Goal: Task Accomplishment & Management: Complete application form

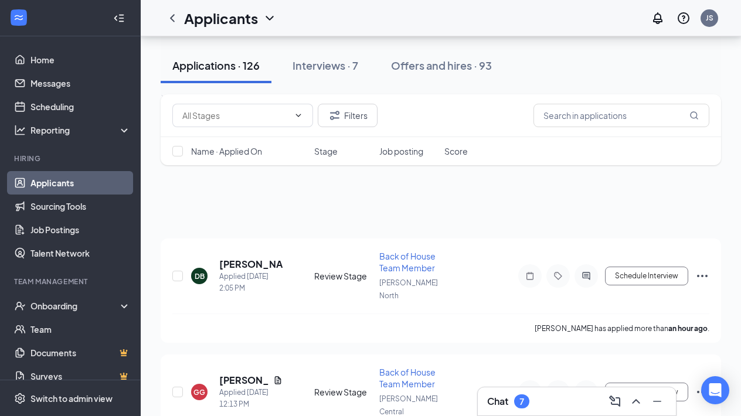
scroll to position [229, 0]
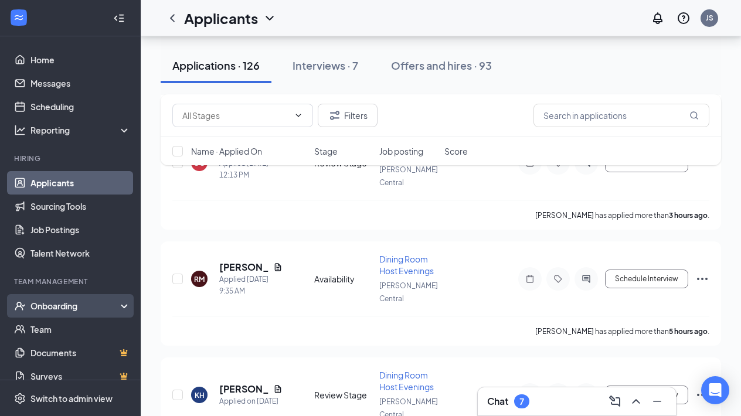
click at [74, 304] on div "Onboarding" at bounding box center [75, 306] width 90 height 12
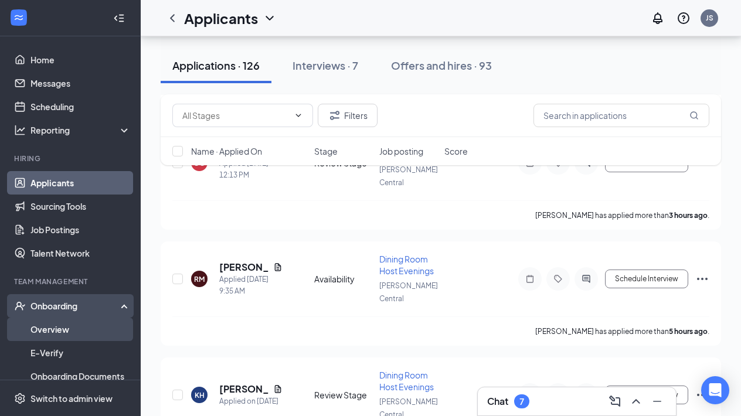
click at [74, 325] on link "Overview" at bounding box center [80, 329] width 100 height 23
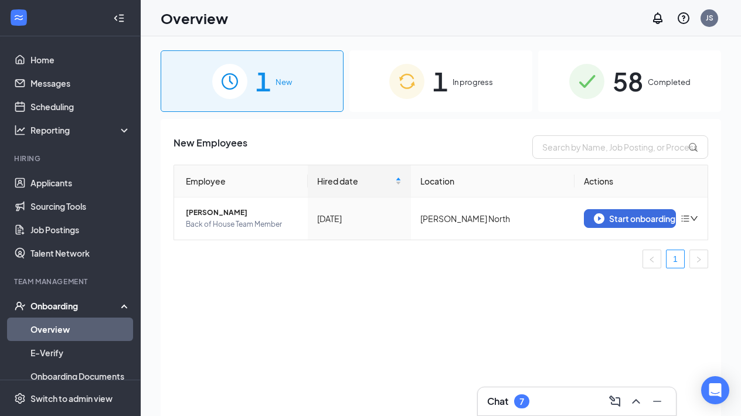
click at [461, 98] on div "1 In progress" at bounding box center [440, 81] width 183 height 62
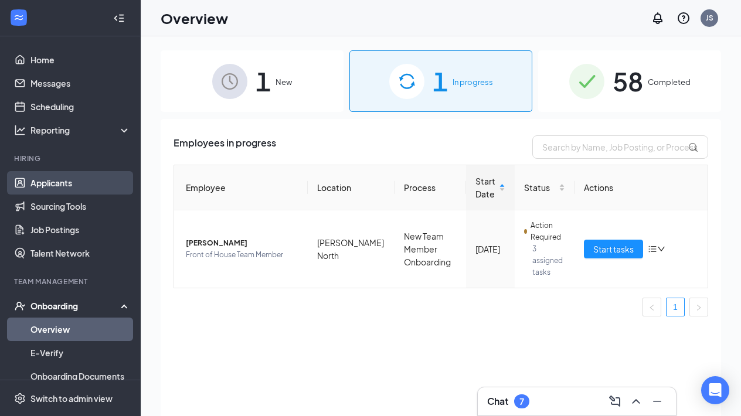
click at [57, 186] on link "Applicants" at bounding box center [80, 182] width 100 height 23
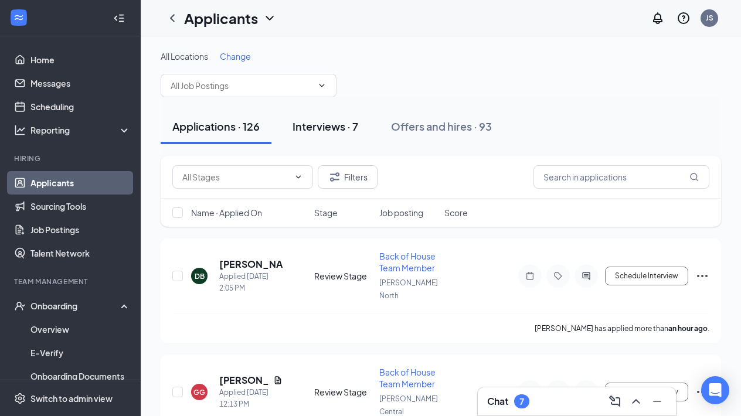
click at [338, 133] on div "Interviews · 7" at bounding box center [325, 126] width 66 height 15
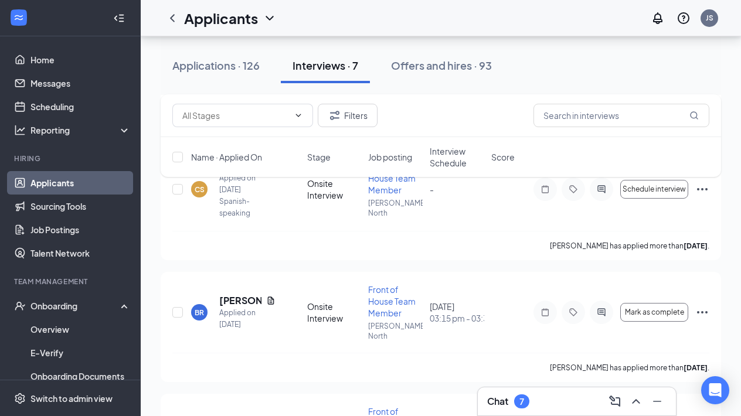
scroll to position [347, 0]
click at [227, 294] on h5 "[PERSON_NAME]" at bounding box center [240, 300] width 42 height 13
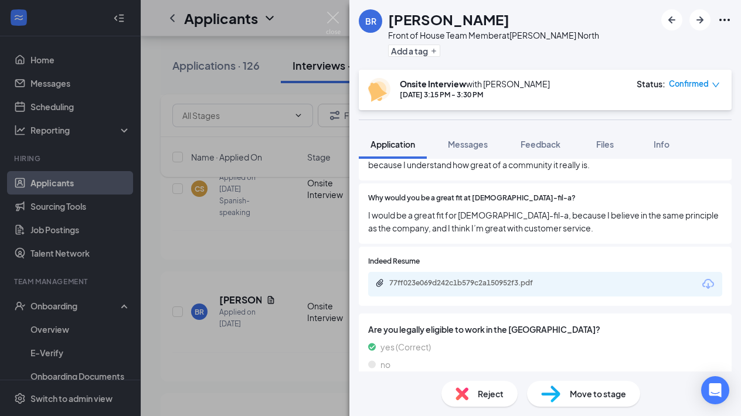
scroll to position [450, 0]
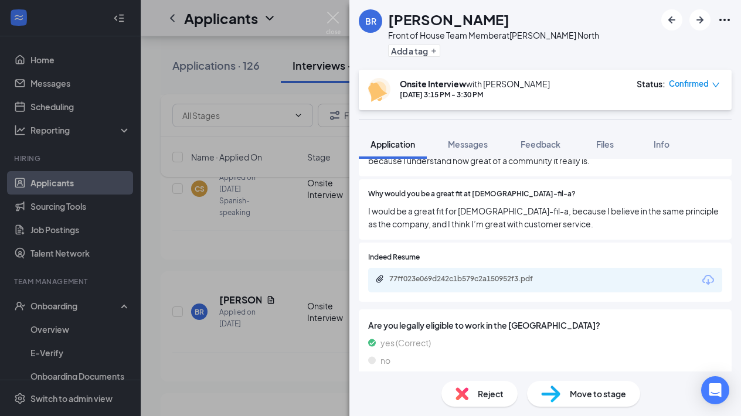
click at [477, 268] on div "77ff023e069d242c1b579c2a150952f3.pdf" at bounding box center [545, 280] width 354 height 25
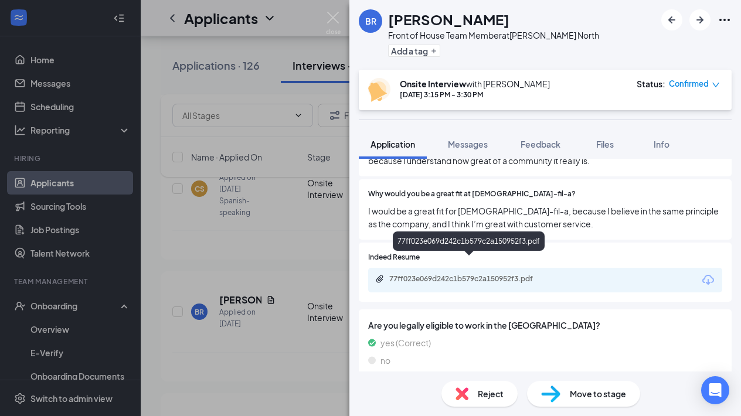
click at [477, 274] on div "77ff023e069d242c1b579c2a150952f3.pdf" at bounding box center [471, 278] width 164 height 9
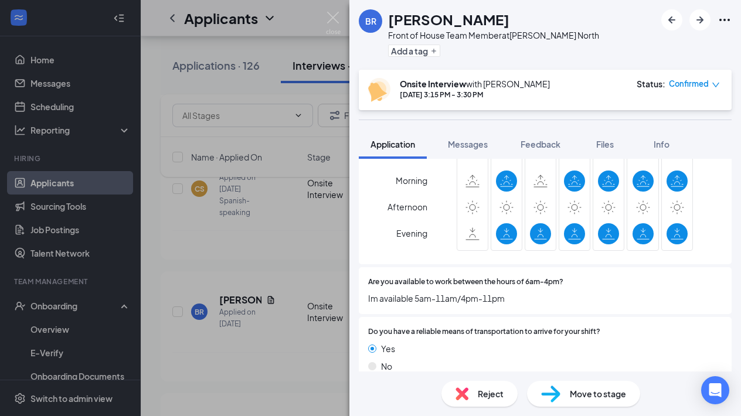
scroll to position [960, 0]
click at [472, 148] on span "Messages" at bounding box center [468, 144] width 40 height 11
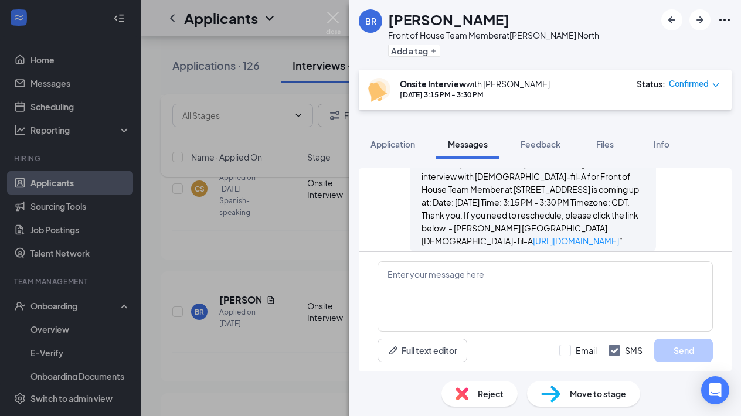
scroll to position [661, 0]
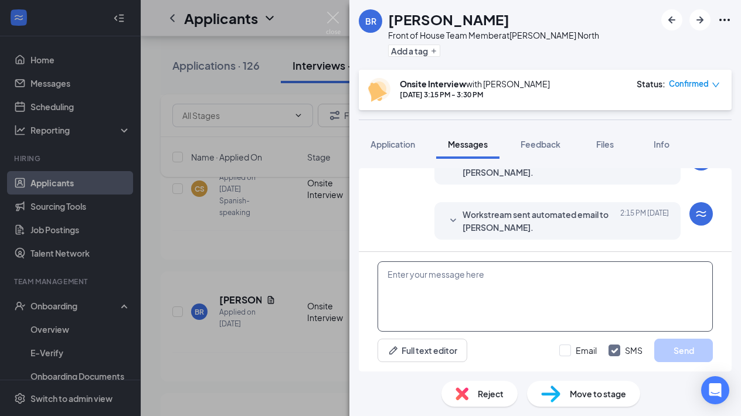
click at [397, 277] on textarea at bounding box center [544, 296] width 335 height 70
click at [203, 66] on div "BR [PERSON_NAME] Front of House Team Member at [GEOGRAPHIC_DATA] North Add a ta…" at bounding box center [370, 208] width 741 height 416
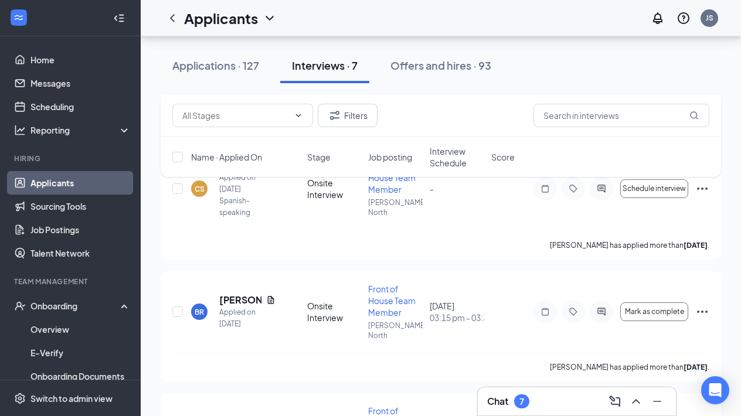
click at [203, 66] on div "Applications · 127" at bounding box center [215, 65] width 87 height 15
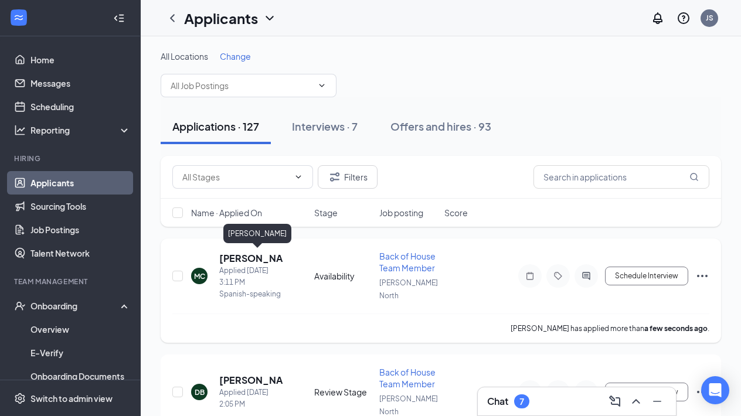
click at [248, 253] on h5 "[PERSON_NAME]" at bounding box center [250, 258] width 63 height 13
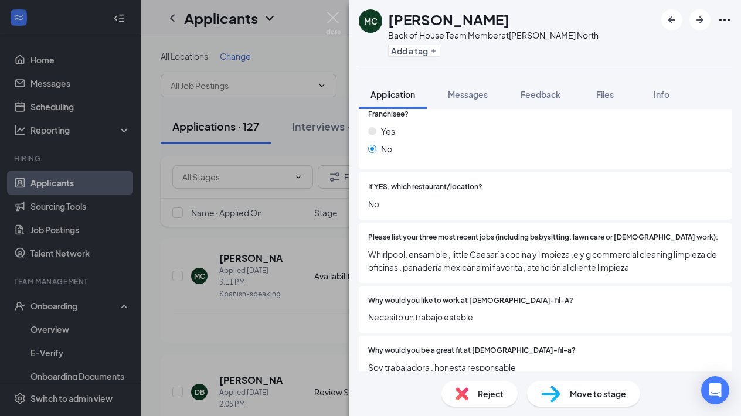
scroll to position [196, 0]
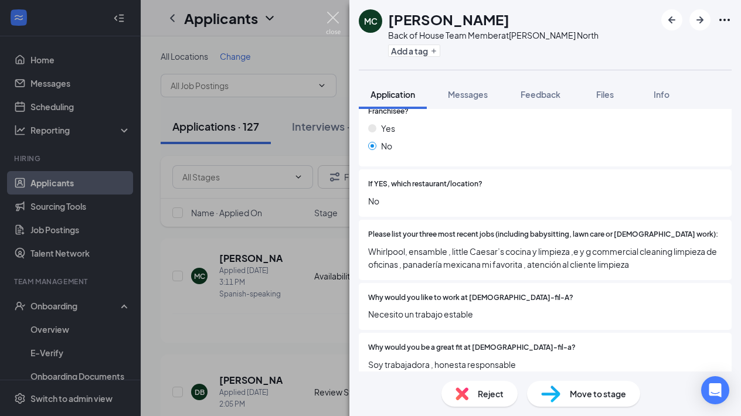
click at [331, 22] on img at bounding box center [333, 23] width 15 height 23
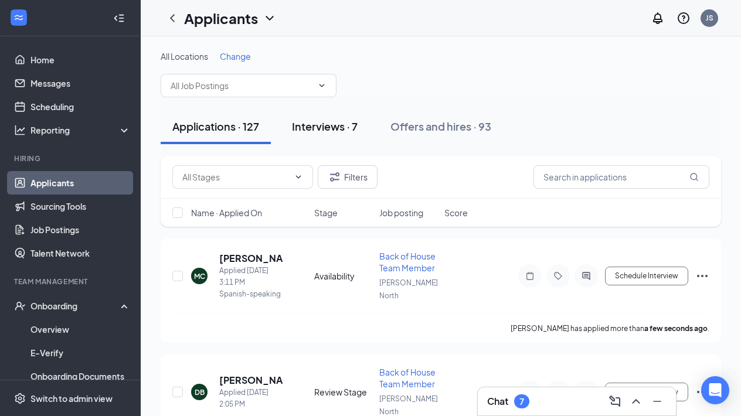
click at [322, 122] on div "Interviews · 7" at bounding box center [325, 126] width 66 height 15
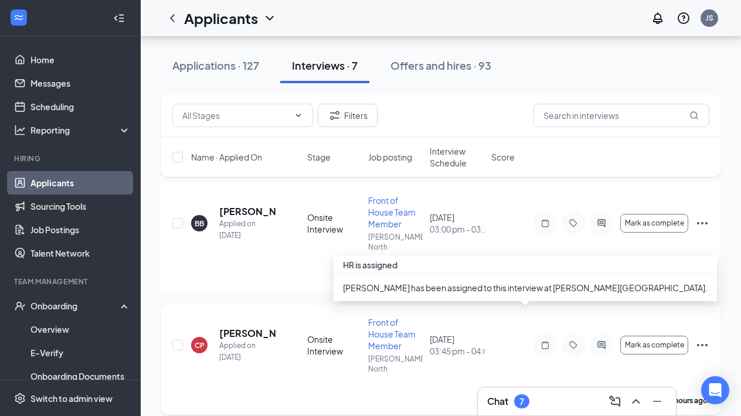
scroll to position [66, 0]
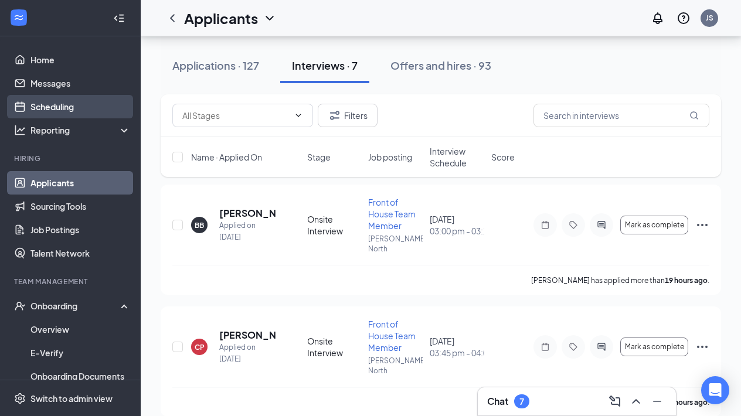
click at [65, 105] on link "Scheduling" at bounding box center [80, 106] width 100 height 23
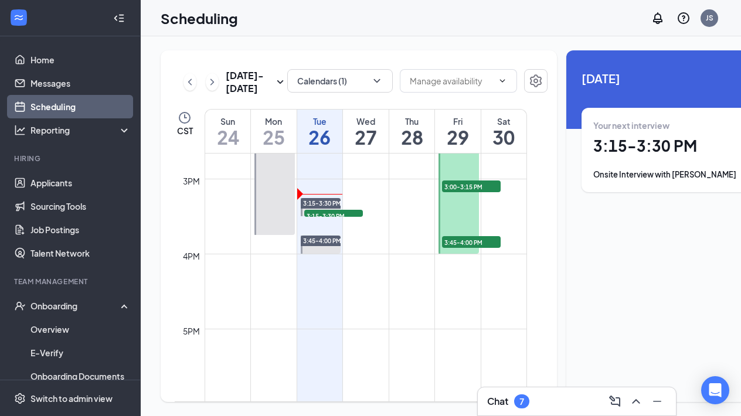
scroll to position [1101, 0]
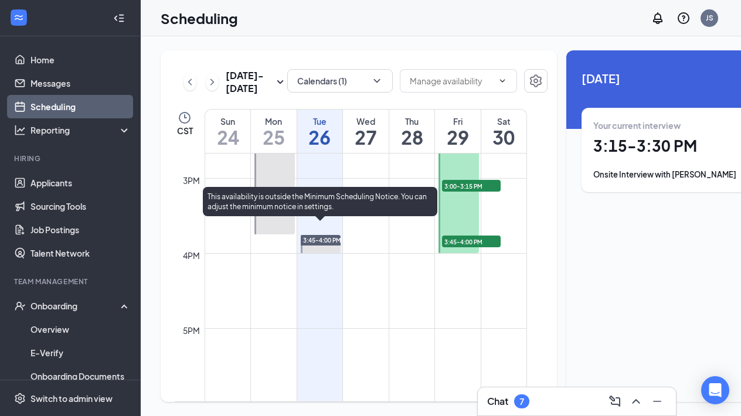
click at [331, 221] on span "3:15-3:30 PM" at bounding box center [333, 215] width 59 height 12
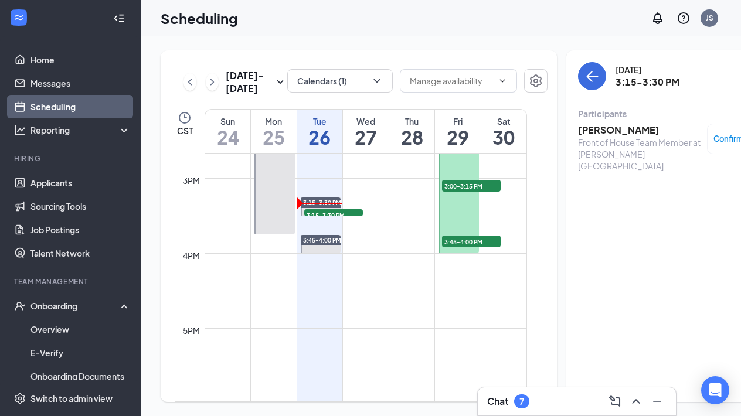
click at [578, 137] on div "Front of House Team Member at [PERSON_NAME][GEOGRAPHIC_DATA]" at bounding box center [639, 154] width 123 height 35
click at [578, 135] on h3 "[PERSON_NAME]" at bounding box center [639, 130] width 123 height 13
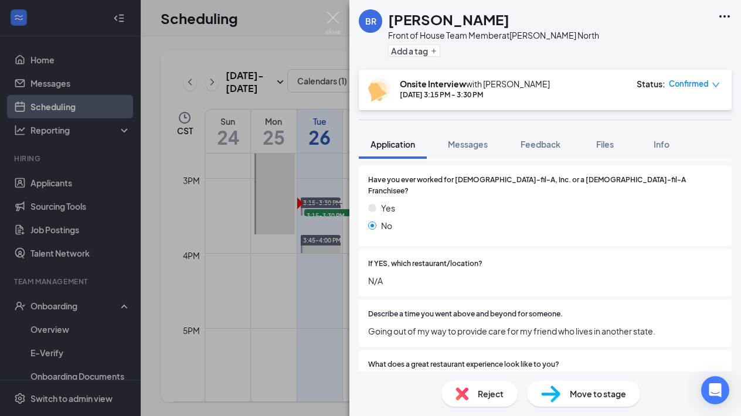
scroll to position [168, 0]
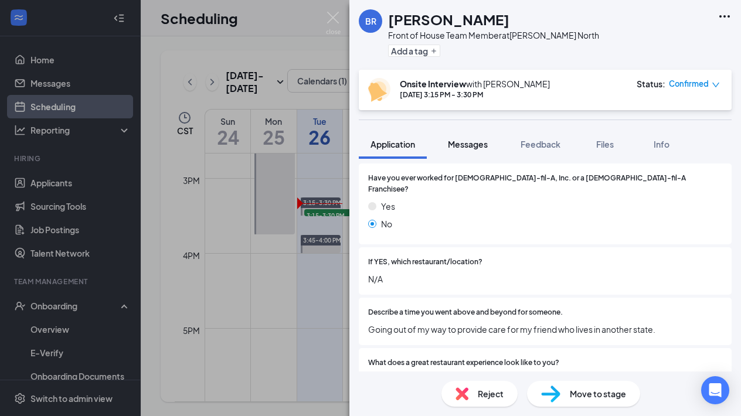
click at [464, 138] on button "Messages" at bounding box center [467, 144] width 63 height 29
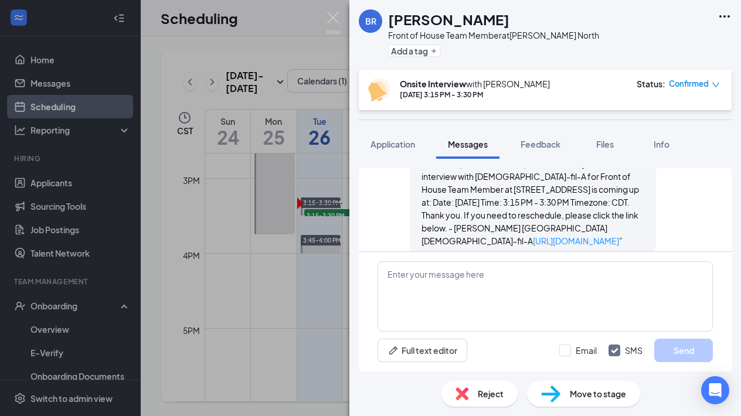
scroll to position [661, 0]
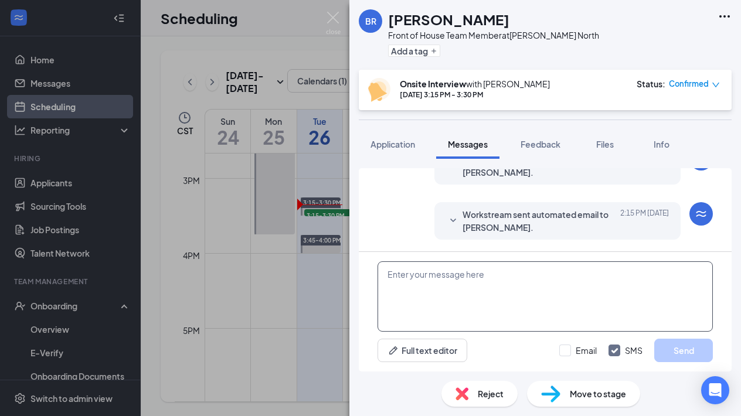
click at [407, 272] on textarea at bounding box center [544, 296] width 335 height 70
click at [397, 145] on span "Application" at bounding box center [392, 144] width 45 height 11
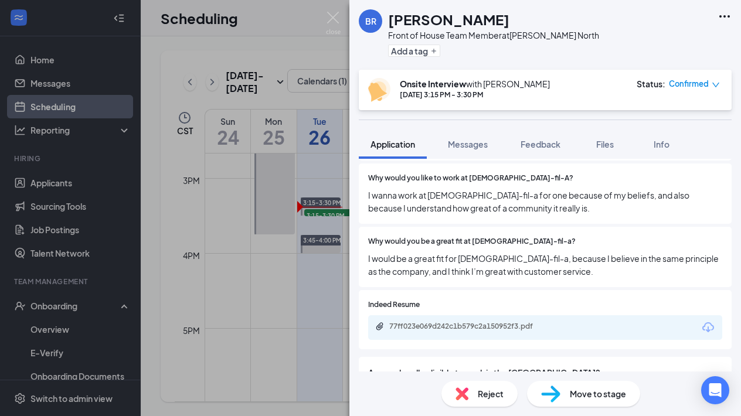
scroll to position [421, 0]
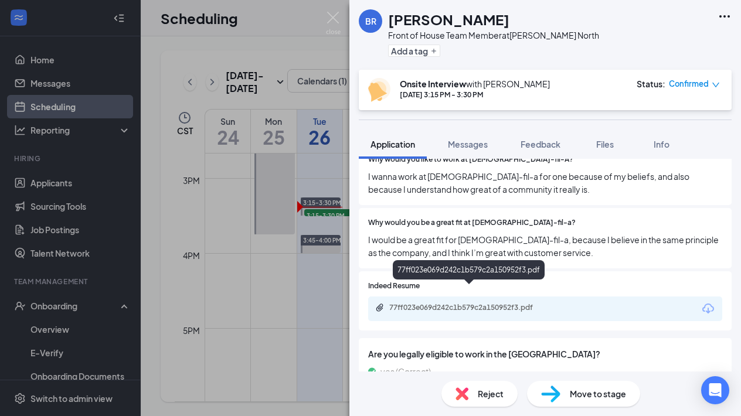
click at [435, 303] on div "77ff023e069d242c1b579c2a150952f3.pdf" at bounding box center [471, 307] width 164 height 9
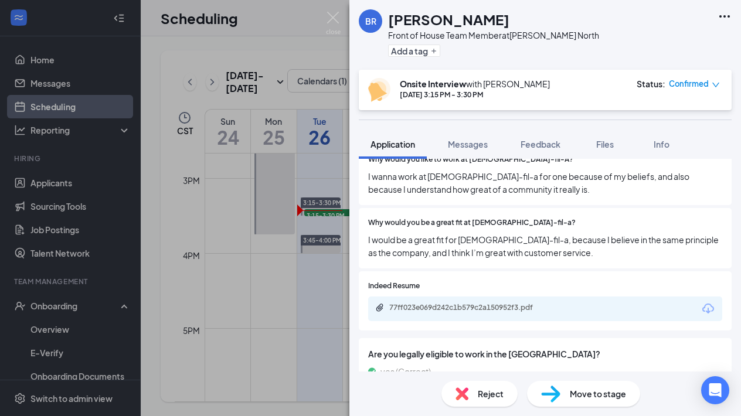
click at [486, 233] on span "I would be a great fit for [DEMOGRAPHIC_DATA]-fil-a, because I believe in the s…" at bounding box center [545, 246] width 354 height 26
click at [474, 142] on span "Messages" at bounding box center [468, 144] width 40 height 11
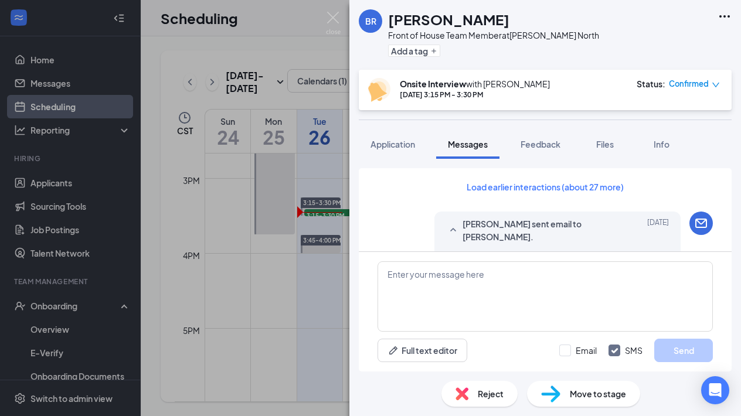
scroll to position [661, 0]
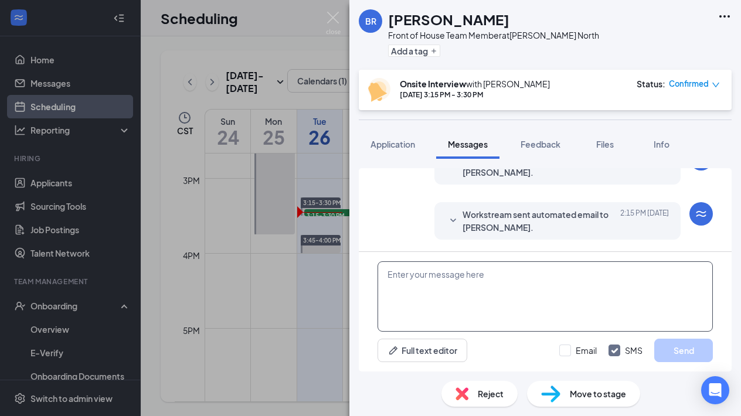
click at [397, 277] on textarea at bounding box center [544, 296] width 335 height 70
type textarea "3"
click at [554, 143] on span "Feedback" at bounding box center [540, 144] width 40 height 11
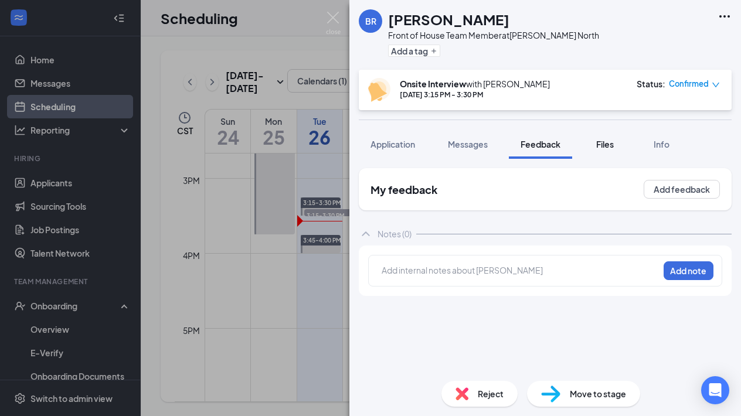
click at [608, 147] on span "Files" at bounding box center [605, 144] width 18 height 11
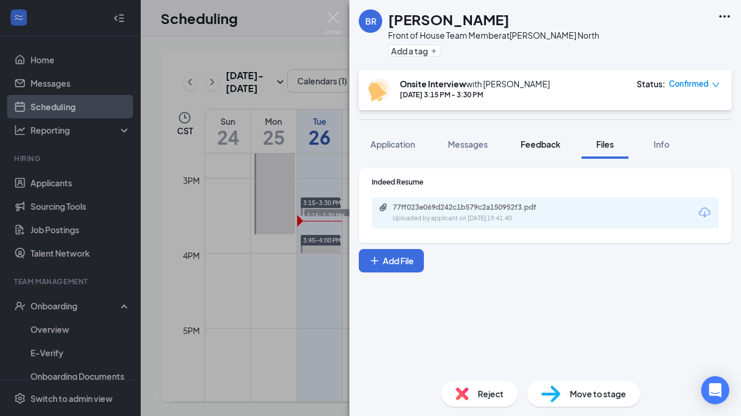
click at [542, 138] on button "Feedback" at bounding box center [540, 144] width 63 height 29
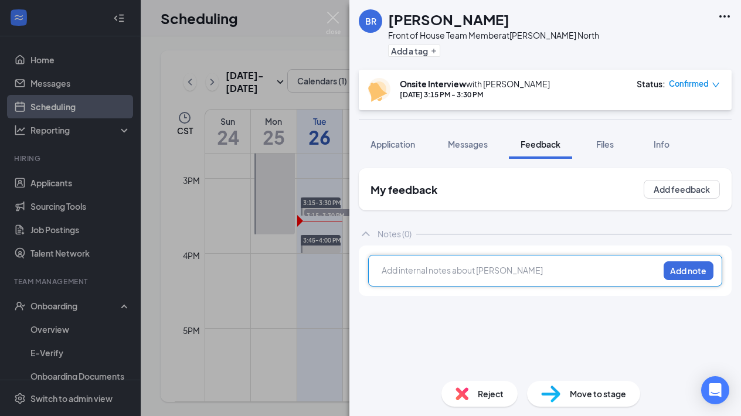
click at [402, 266] on div at bounding box center [520, 270] width 276 height 12
click at [345, 318] on div "BR [PERSON_NAME] Front of House Team Member at [GEOGRAPHIC_DATA] North Add a ta…" at bounding box center [370, 208] width 741 height 416
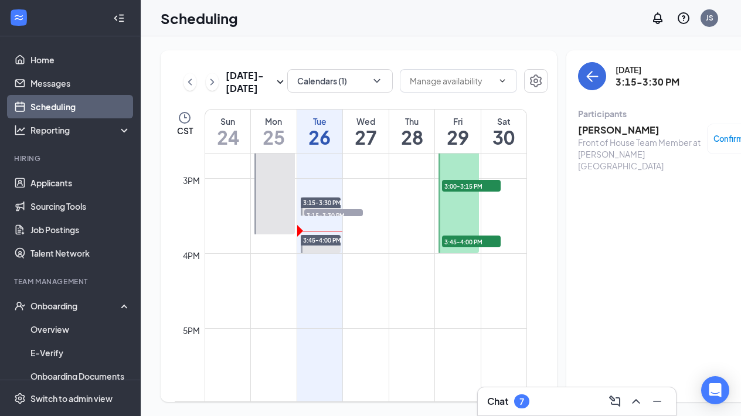
click at [344, 221] on span "3:15-3:30 PM" at bounding box center [333, 215] width 59 height 12
click at [585, 80] on icon "ArrowLeft" at bounding box center [592, 76] width 14 height 14
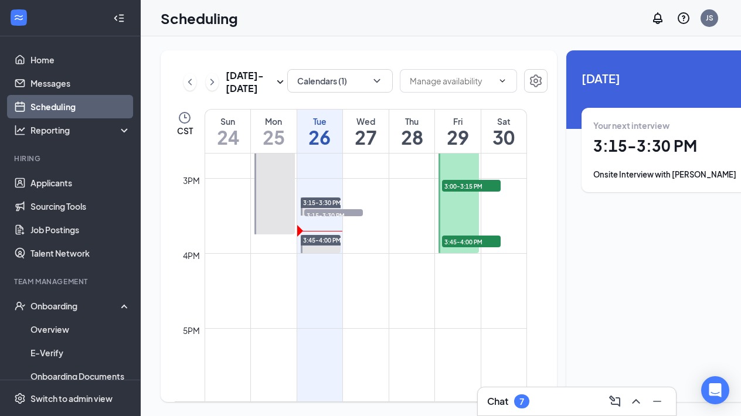
click at [337, 221] on span "3:15-3:30 PM" at bounding box center [333, 215] width 59 height 12
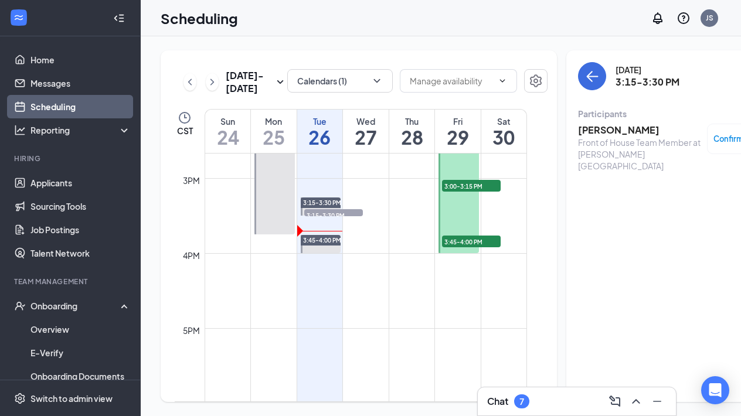
click at [337, 221] on span "3:15-3:30 PM" at bounding box center [333, 215] width 59 height 12
click at [578, 138] on div "Front of House Team Member at [PERSON_NAME][GEOGRAPHIC_DATA]" at bounding box center [639, 154] width 123 height 35
click at [578, 132] on h3 "[PERSON_NAME]" at bounding box center [639, 130] width 123 height 13
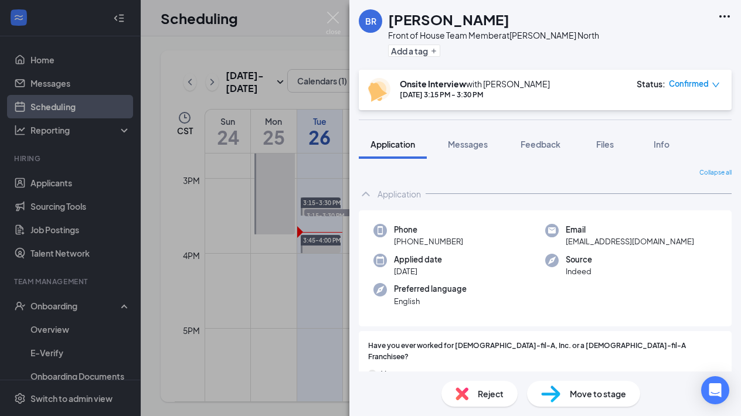
click at [554, 390] on img at bounding box center [550, 394] width 19 height 17
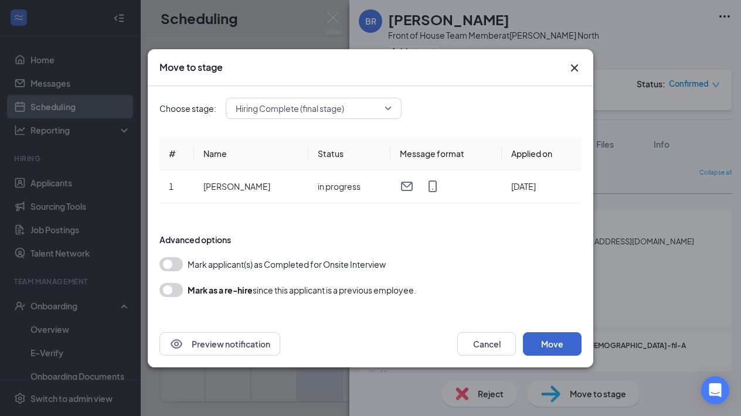
click at [562, 345] on button "Move" at bounding box center [552, 343] width 59 height 23
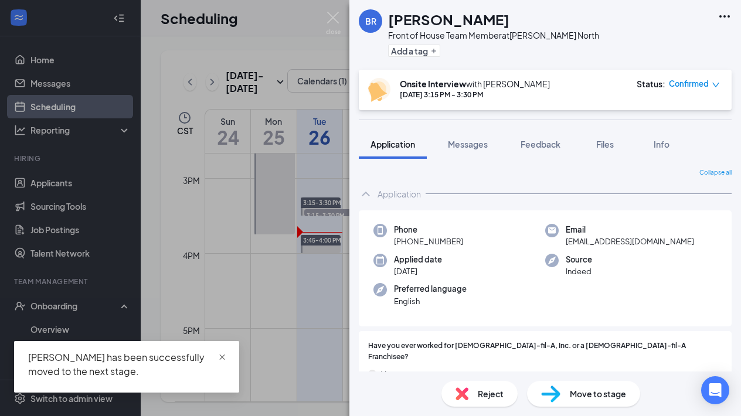
click at [221, 355] on span "close" at bounding box center [222, 357] width 8 height 8
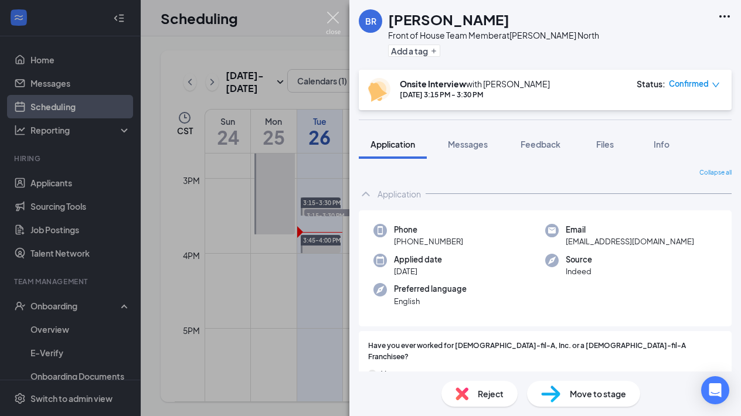
click at [328, 21] on img at bounding box center [333, 23] width 15 height 23
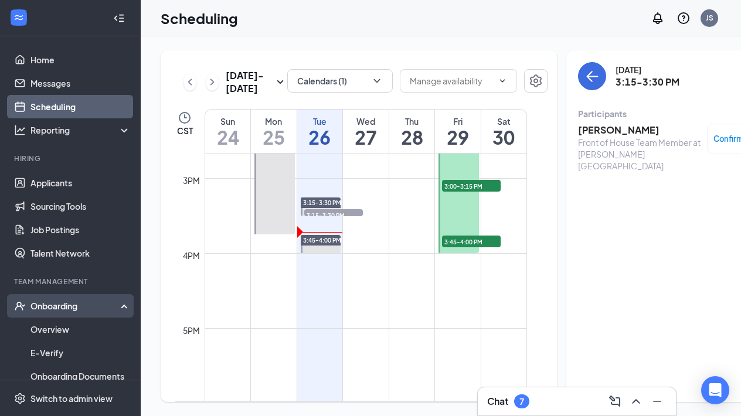
click at [74, 299] on div "Onboarding" at bounding box center [70, 305] width 141 height 23
click at [67, 310] on div "Onboarding" at bounding box center [75, 306] width 90 height 12
click at [64, 325] on link "Overview" at bounding box center [80, 329] width 100 height 23
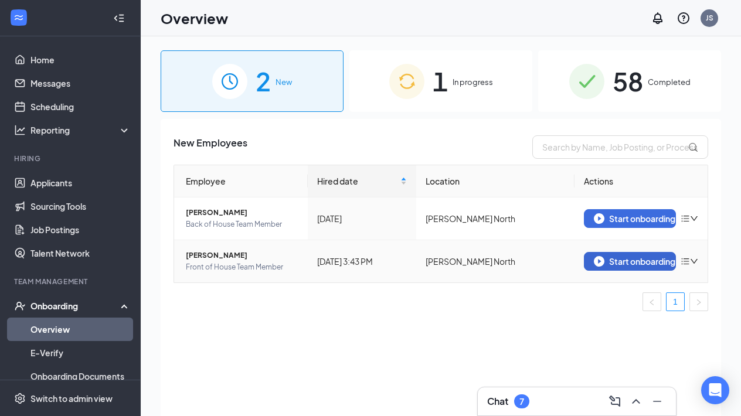
click at [629, 266] on div "Start onboarding" at bounding box center [630, 261] width 73 height 11
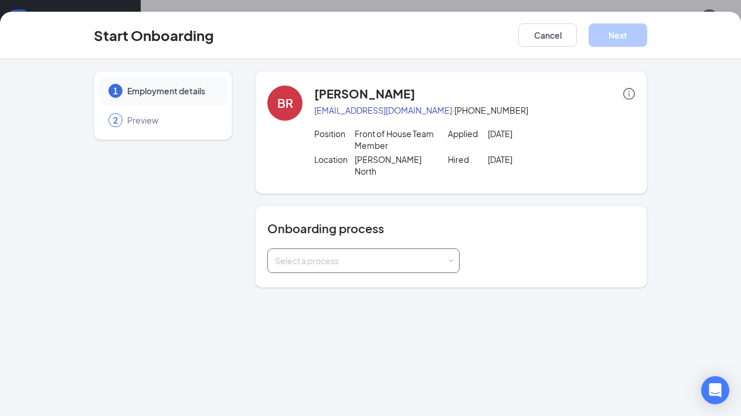
click at [448, 250] on div "Select a process" at bounding box center [363, 260] width 177 height 23
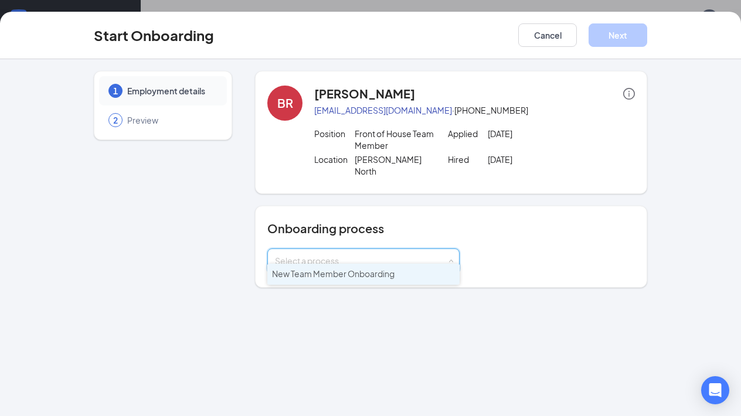
click at [402, 274] on li "New Team Member Onboarding" at bounding box center [363, 274] width 192 height 21
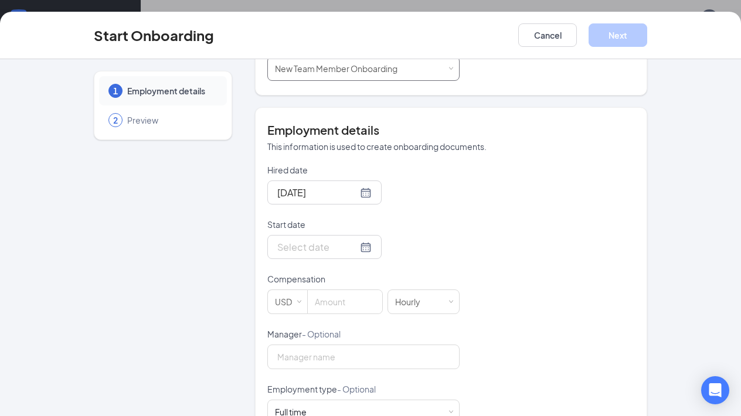
scroll to position [202, 0]
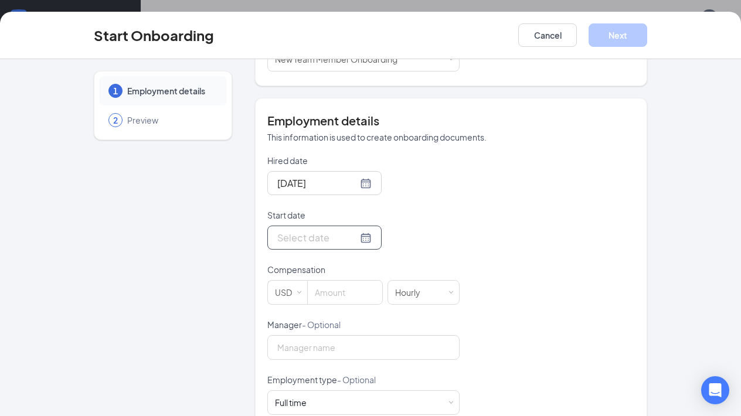
click at [363, 230] on div at bounding box center [324, 237] width 94 height 15
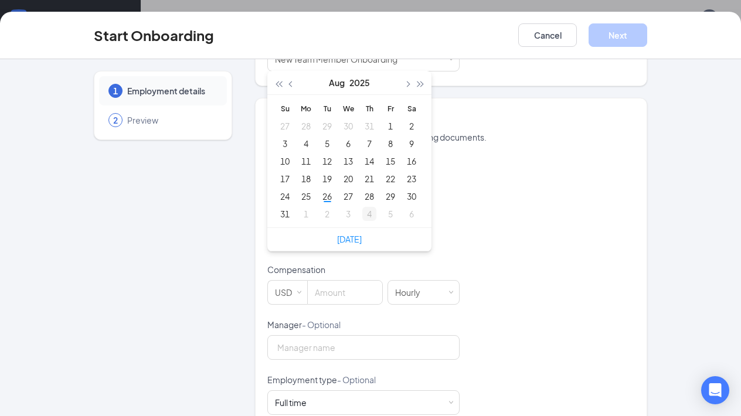
type input "[DATE]"
click at [368, 189] on div "28" at bounding box center [369, 196] width 14 height 14
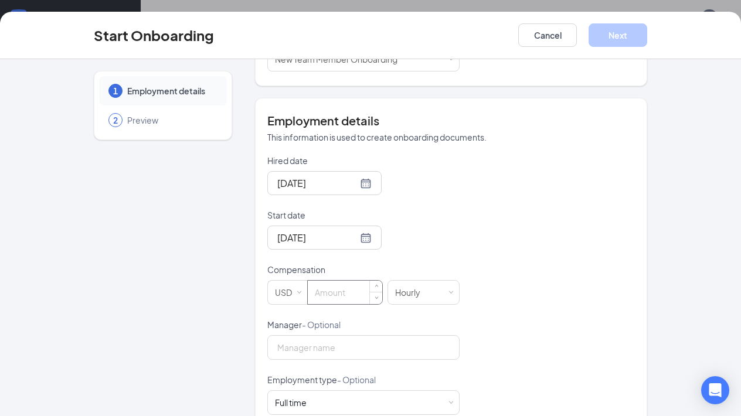
click at [338, 281] on input at bounding box center [345, 292] width 74 height 23
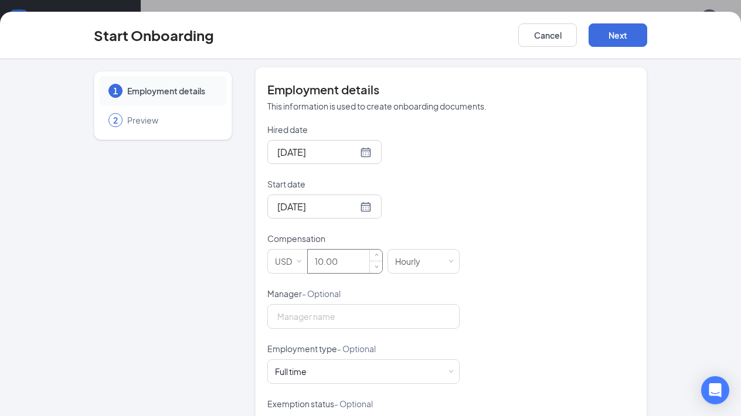
scroll to position [247, 0]
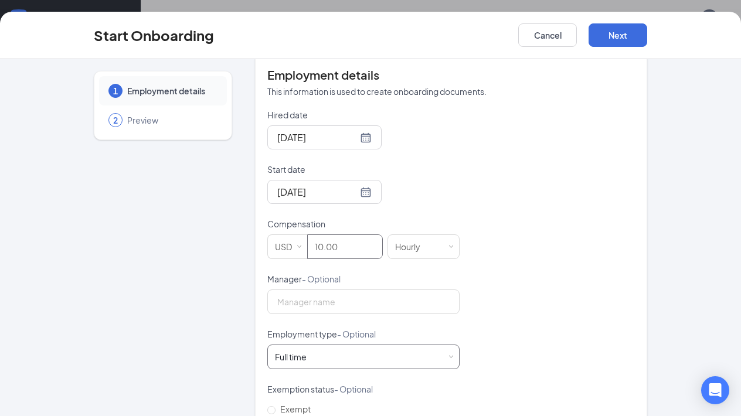
type input "10"
click at [312, 351] on div "Full time Works 30+ hours per week and is reasonably expected to work" at bounding box center [295, 357] width 40 height 12
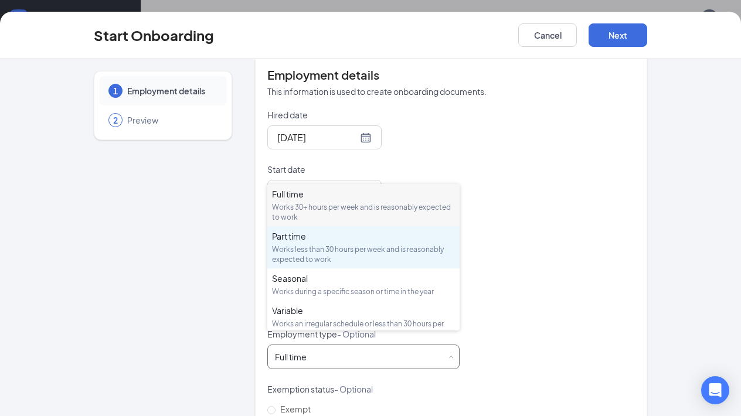
click at [328, 253] on div "Works less than 30 hours per week and is reasonably expected to work" at bounding box center [363, 254] width 183 height 20
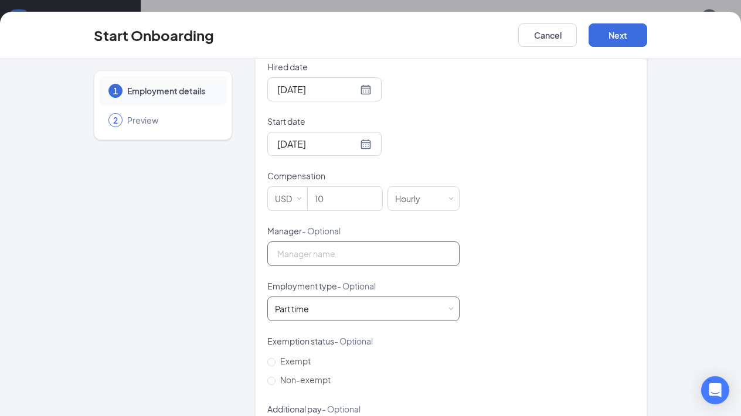
scroll to position [302, 0]
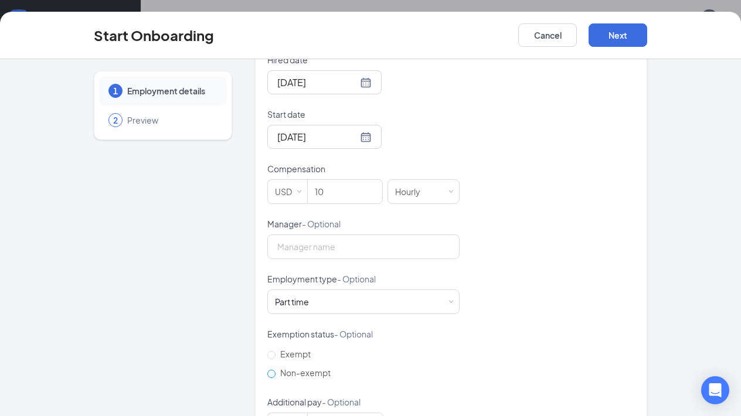
click at [271, 365] on label "Non-exempt" at bounding box center [301, 372] width 68 height 19
click at [271, 370] on input "Non-exempt" at bounding box center [271, 374] width 8 height 8
radio input "true"
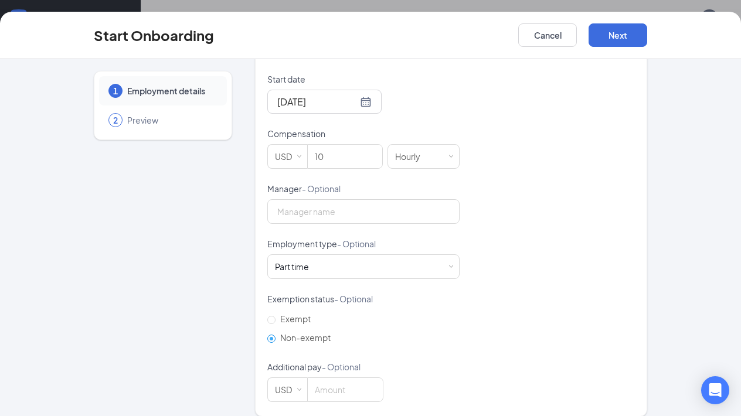
scroll to position [337, 0]
click at [622, 28] on button "Next" at bounding box center [617, 34] width 59 height 23
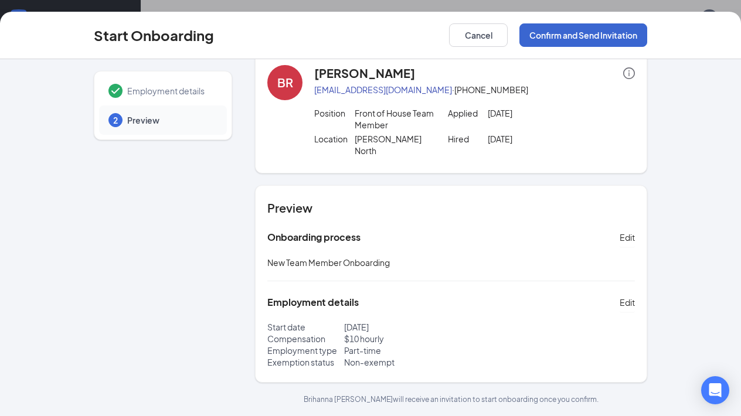
scroll to position [9, 0]
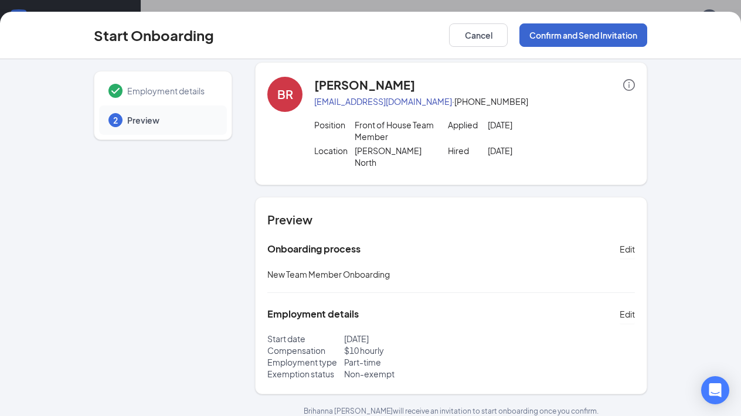
click at [579, 31] on button "Confirm and Send Invitation" at bounding box center [583, 34] width 128 height 23
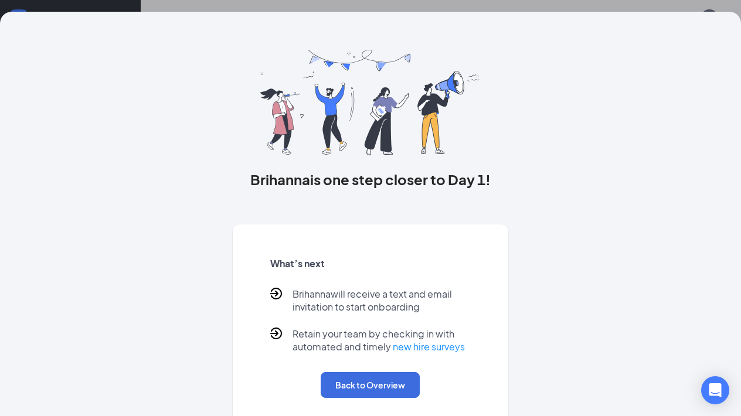
scroll to position [0, 0]
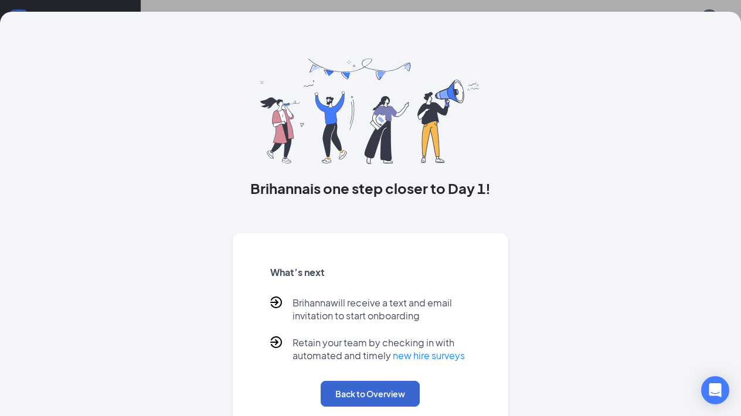
click at [340, 399] on button "Back to Overview" at bounding box center [370, 394] width 99 height 26
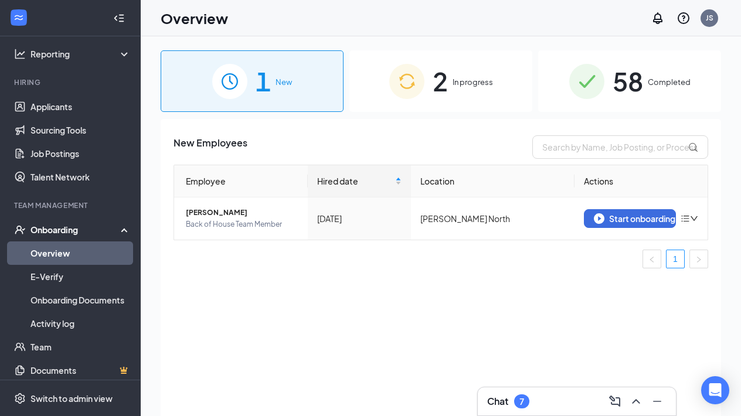
scroll to position [87, 0]
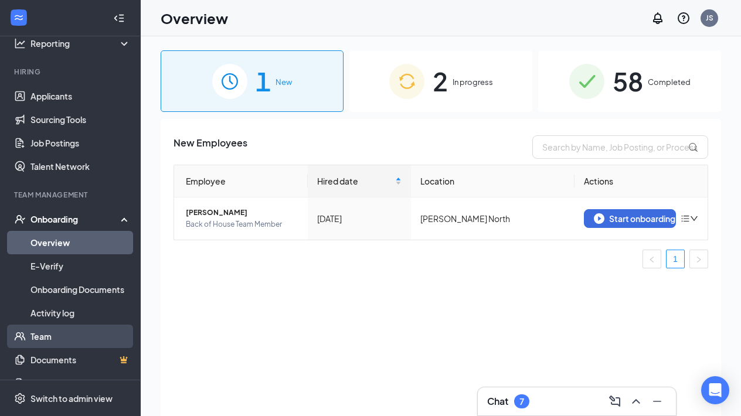
click at [91, 337] on link "Team" at bounding box center [80, 336] width 100 height 23
